Goal: Transaction & Acquisition: Purchase product/service

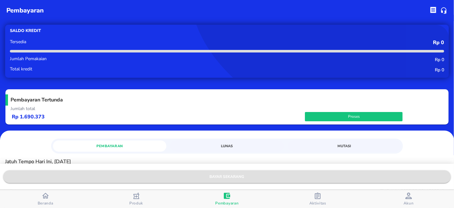
click at [236, 178] on span "bayar sekarang" at bounding box center [227, 176] width 438 height 7
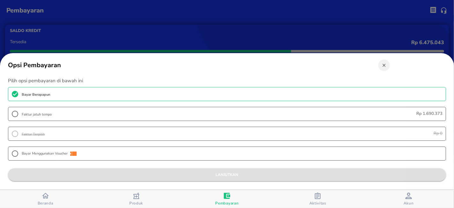
click at [240, 171] on span "lanjutkan" at bounding box center [227, 174] width 428 height 7
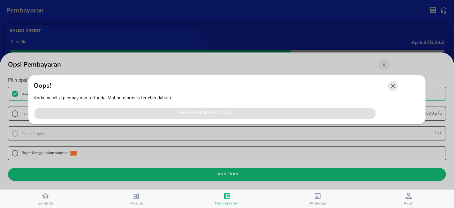
click at [223, 108] on button "Pembayaran Tertunda" at bounding box center [205, 113] width 341 height 10
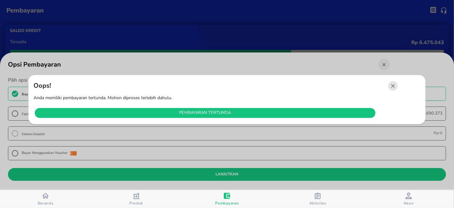
radio input "false"
radio input "true"
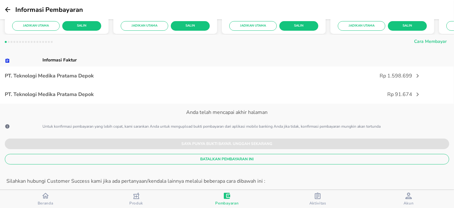
scroll to position [142, 0]
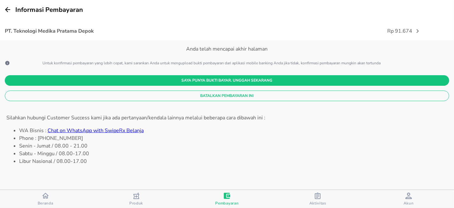
click at [214, 93] on span "Batalkan Pembayaran Ini" at bounding box center [227, 95] width 435 height 7
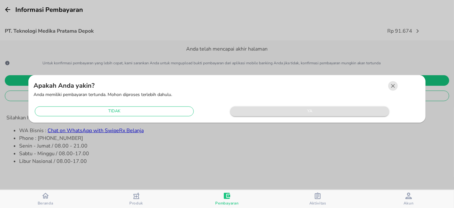
click at [256, 113] on span "ya" at bounding box center [310, 111] width 153 height 7
